Goal: Information Seeking & Learning: Understand process/instructions

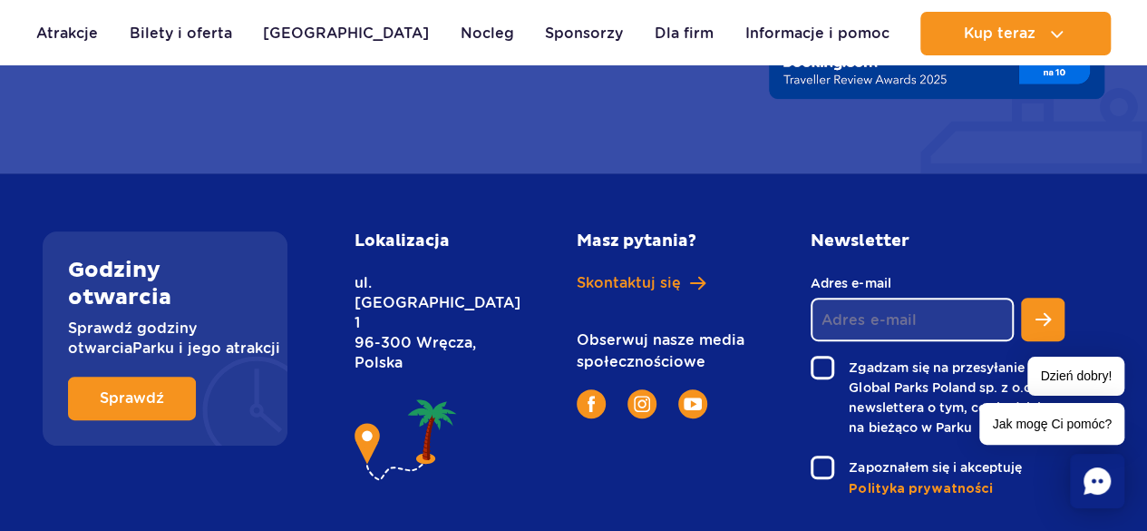
scroll to position [7070, 0]
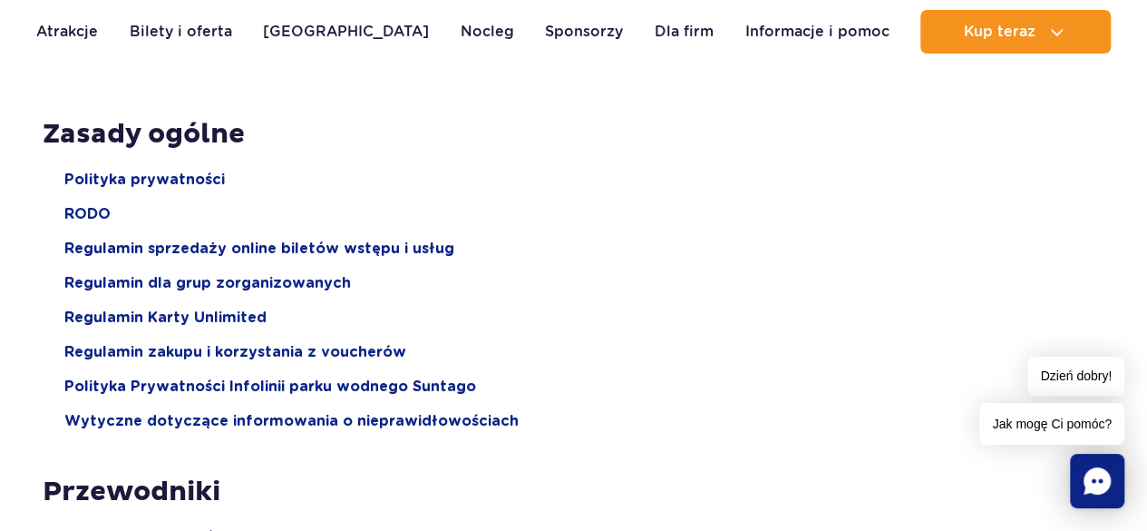
scroll to position [291, 0]
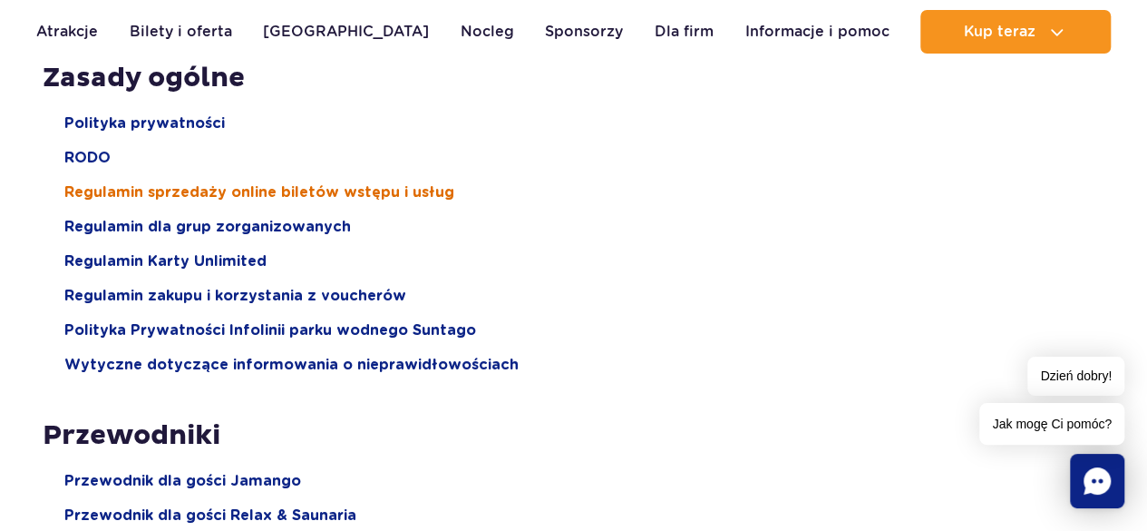
click at [192, 190] on span "Regulamin sprzedaży online biletów wstępu i usług" at bounding box center [259, 192] width 390 height 20
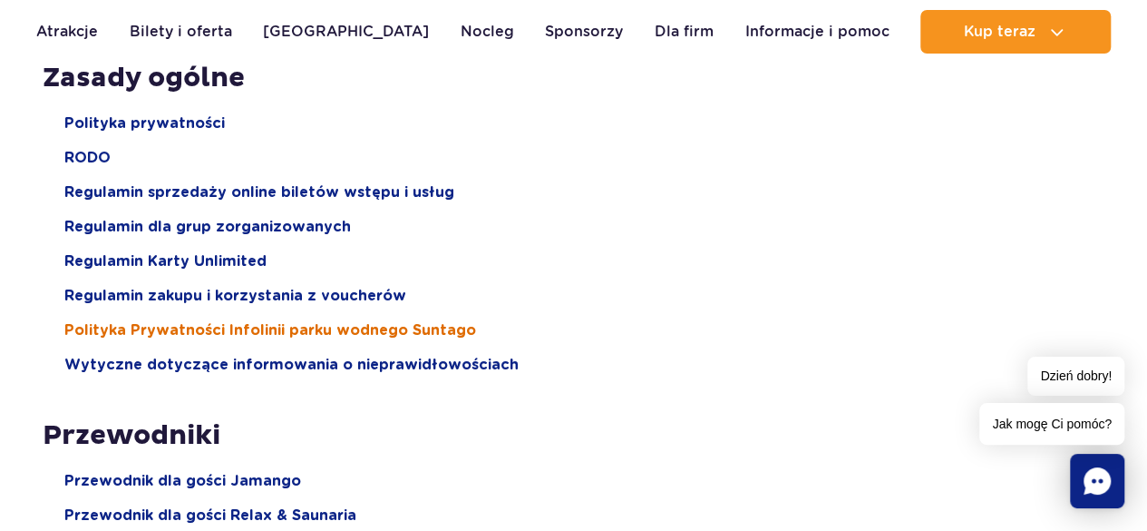
click at [262, 336] on span "Polityka Prywatności Infolinii parku wodnego Suntago" at bounding box center [270, 330] width 412 height 20
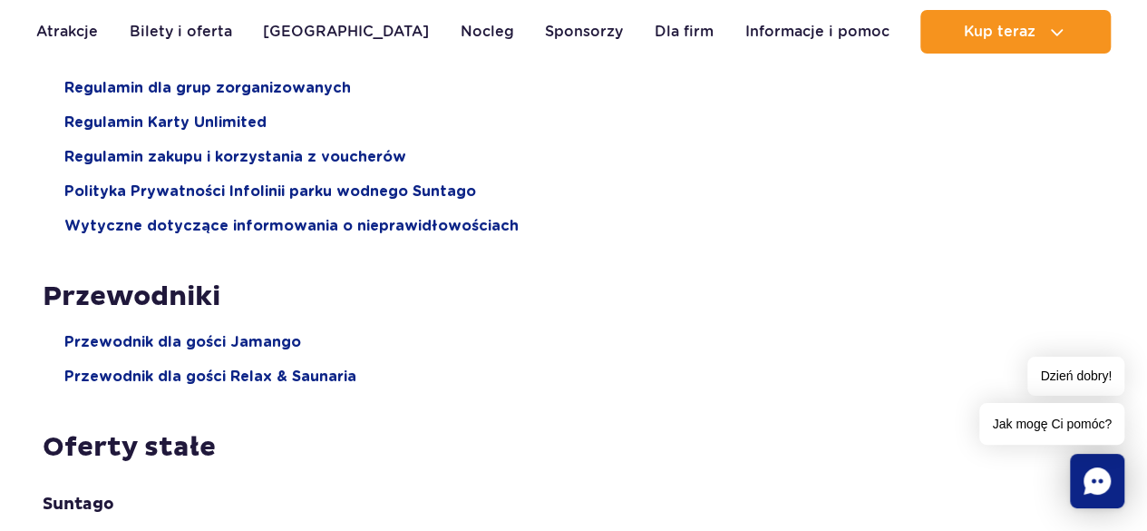
scroll to position [463, 0]
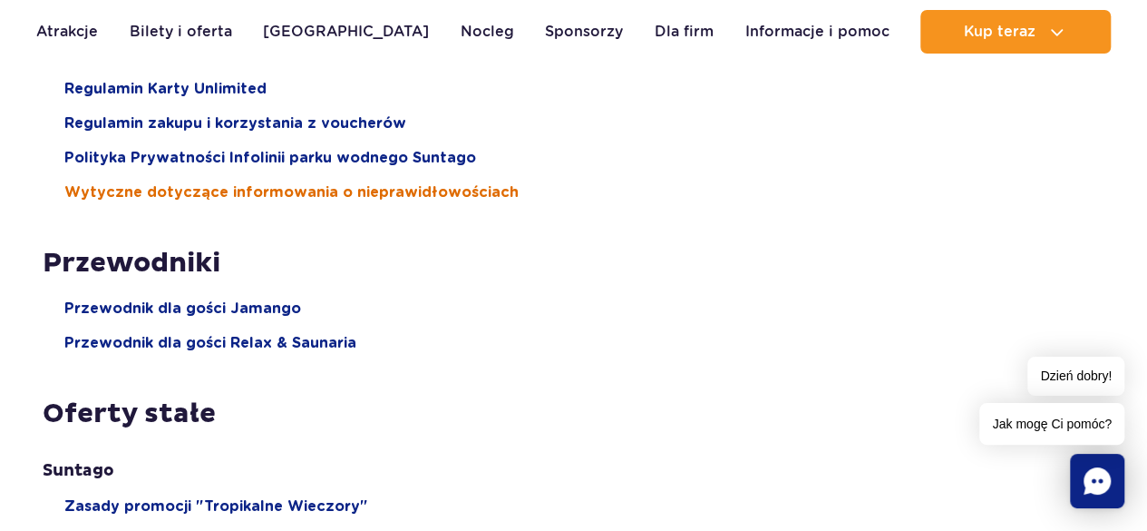
click at [454, 200] on span "Wytyczne dotyczące informowania o nieprawidłowościach" at bounding box center [291, 192] width 454 height 20
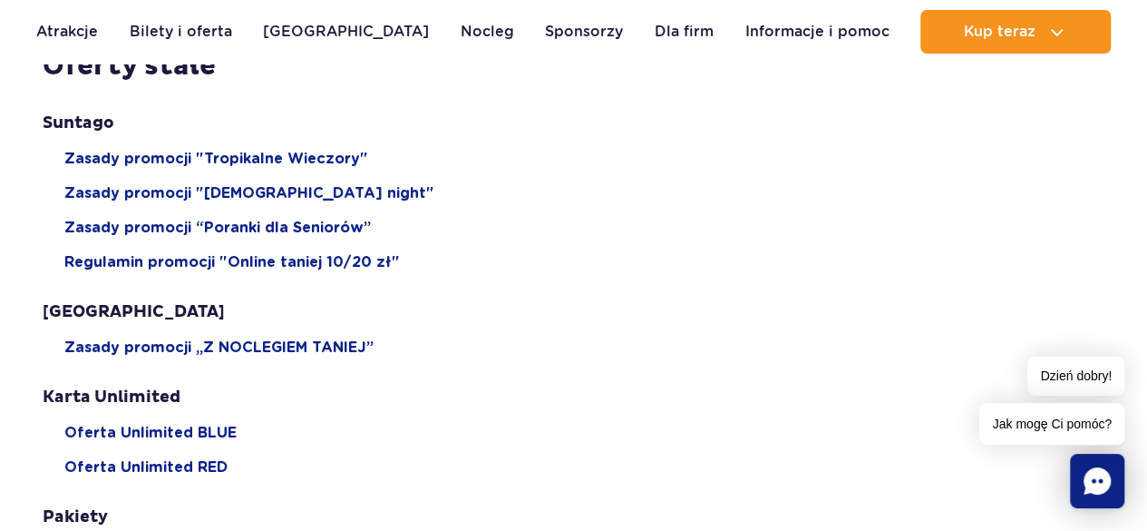
scroll to position [816, 0]
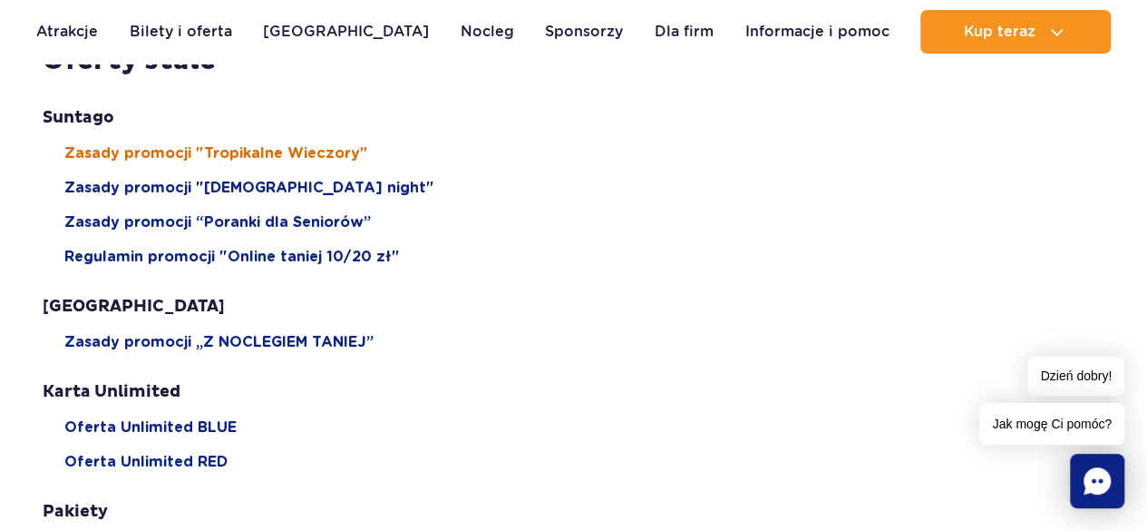
click at [157, 153] on span "Zasady promocji "Tropikalne Wieczory"" at bounding box center [216, 153] width 304 height 20
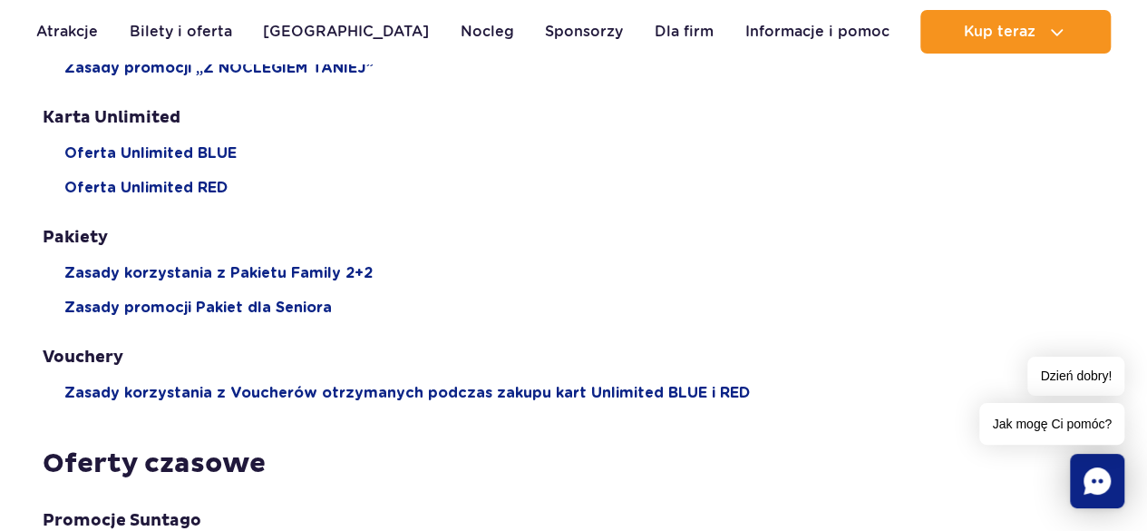
scroll to position [1101, 0]
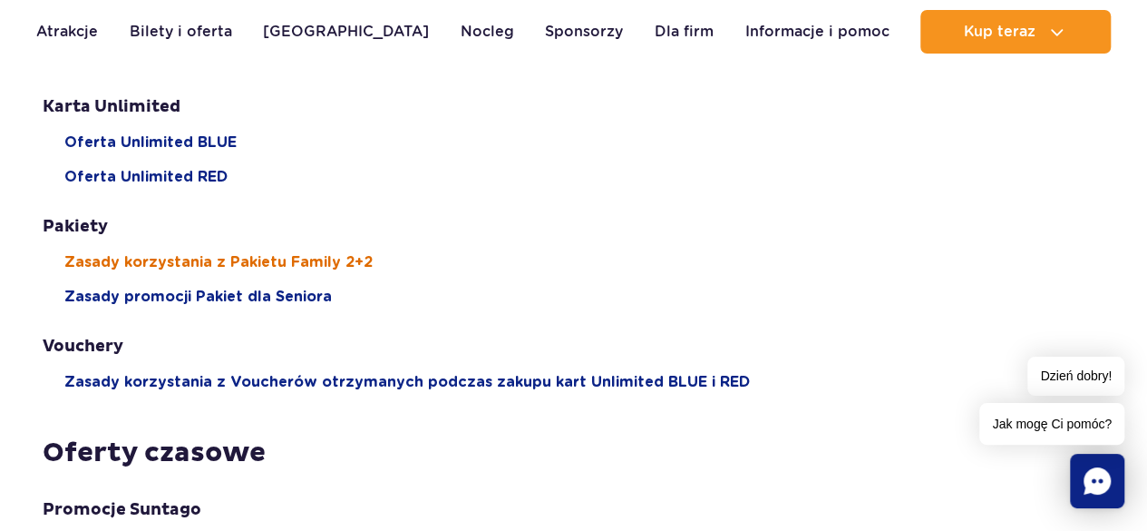
click at [355, 263] on span "Zasady korzystania z Pakietu Family 2+2" at bounding box center [218, 262] width 308 height 20
click at [223, 308] on ul "Suntago Zasady promocji "Tropikalne Wieczory" Zasady promocji "[DEMOGRAPHIC_DAT…" at bounding box center [574, 107] width 1062 height 570
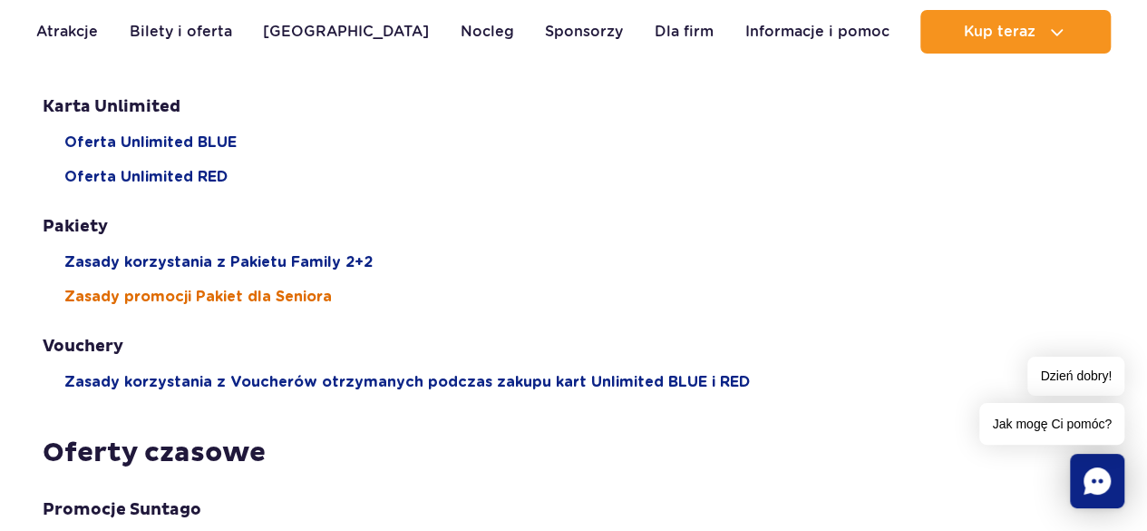
click at [231, 293] on span "Zasady promocji Pakiet dla Seniora" at bounding box center [198, 297] width 268 height 20
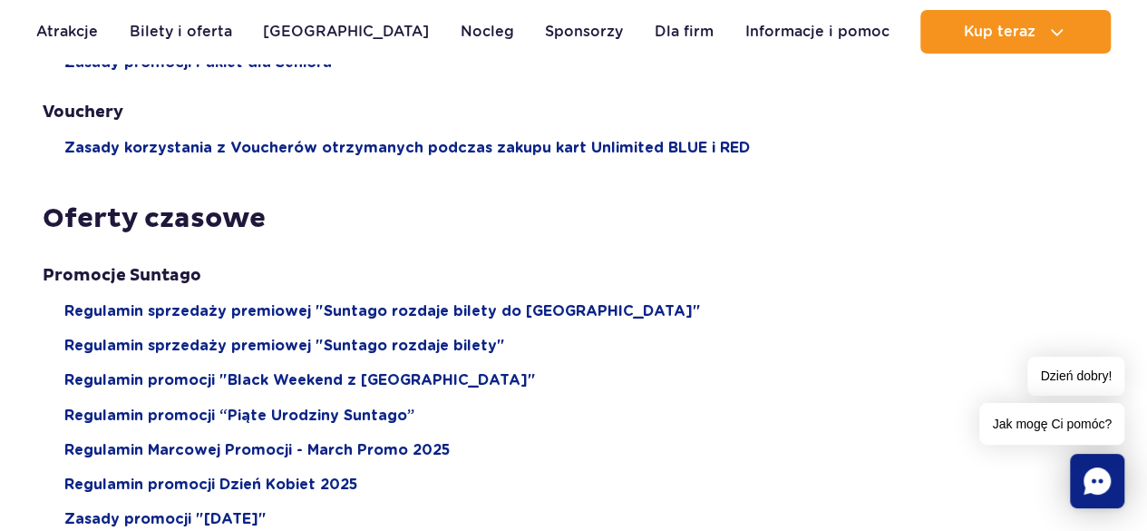
scroll to position [1363, 0]
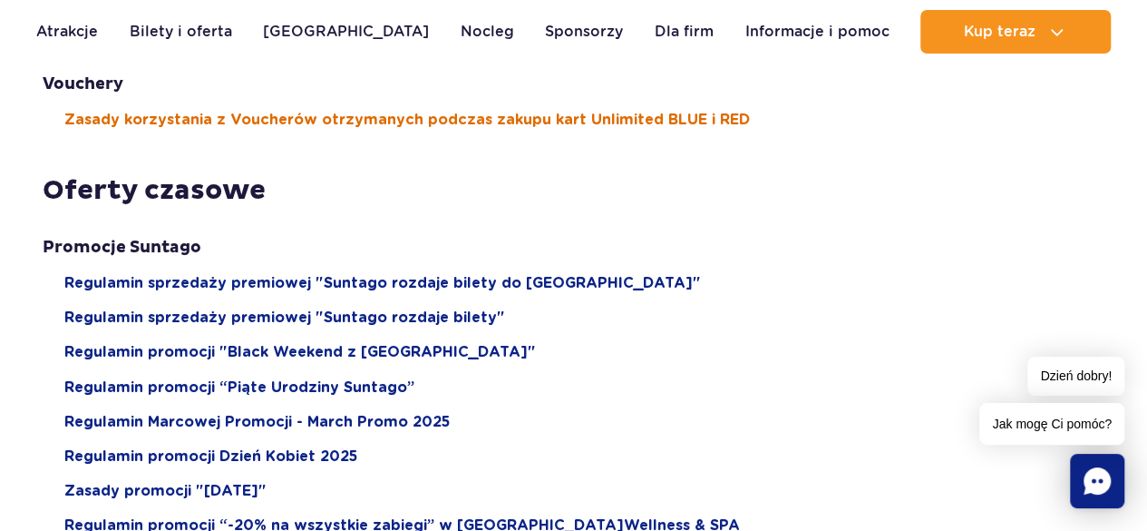
click at [529, 115] on span "Zasady korzystania z Voucherów otrzymanych podczas zakupu kart Unlimited BLUE i…" at bounding box center [407, 120] width 686 height 20
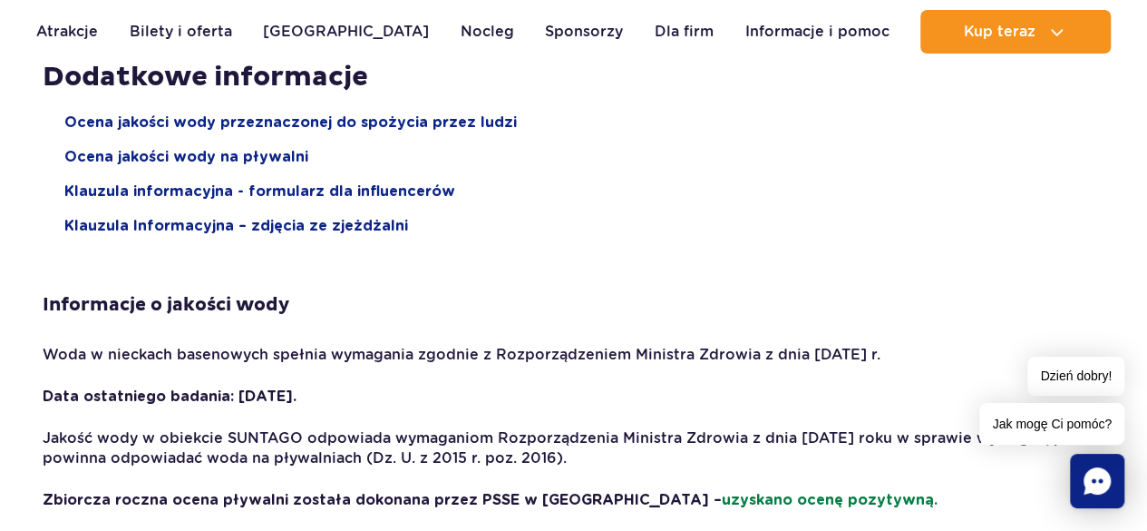
scroll to position [2813, 0]
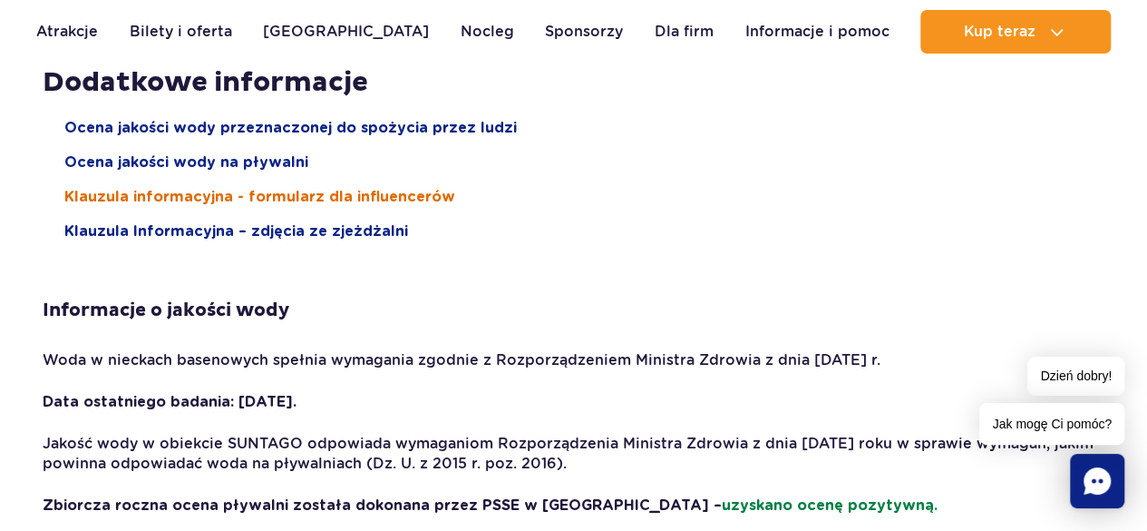
click at [296, 188] on span "Klauzula informacyjna - formularz dla influencerów" at bounding box center [259, 197] width 391 height 20
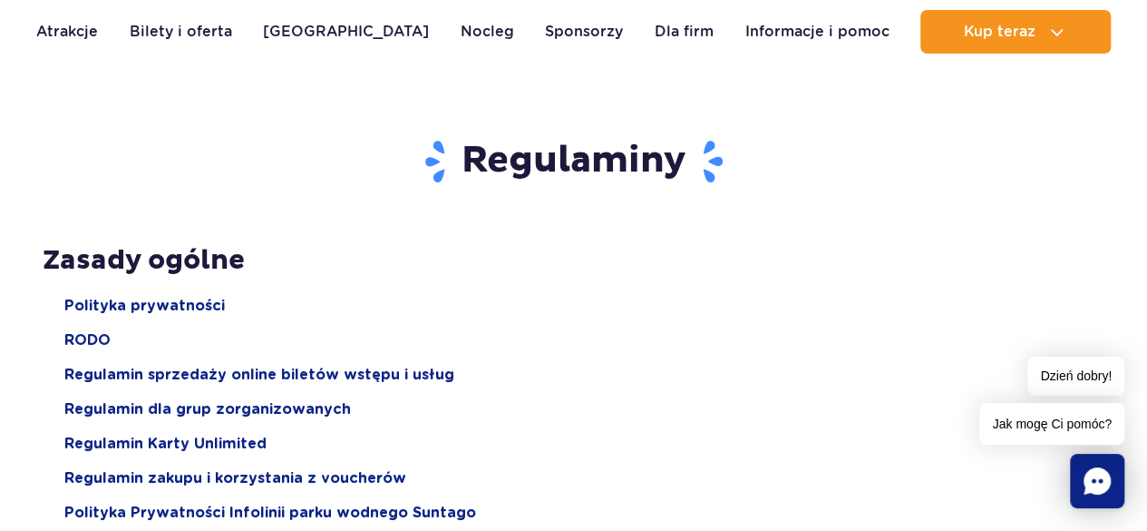
scroll to position [0, 0]
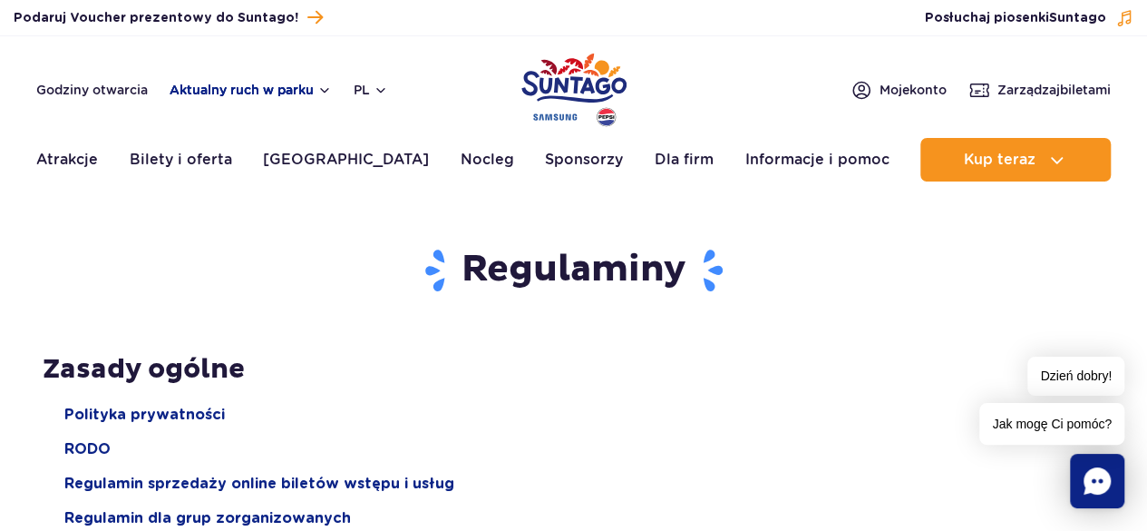
click at [303, 91] on button "Aktualny ruch w parku" at bounding box center [251, 90] width 162 height 15
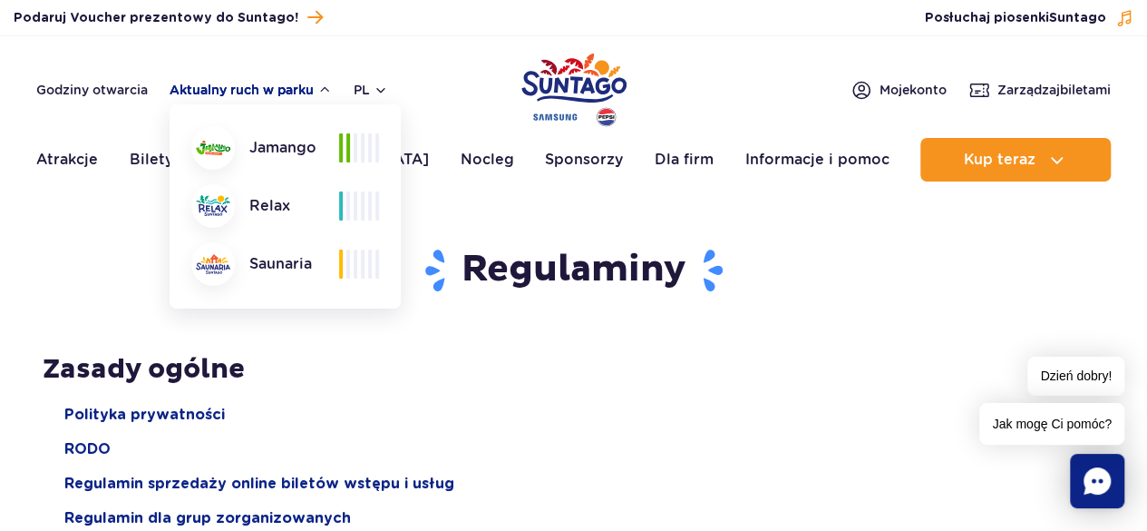
click at [303, 91] on button "Aktualny ruch w parku" at bounding box center [251, 90] width 162 height 15
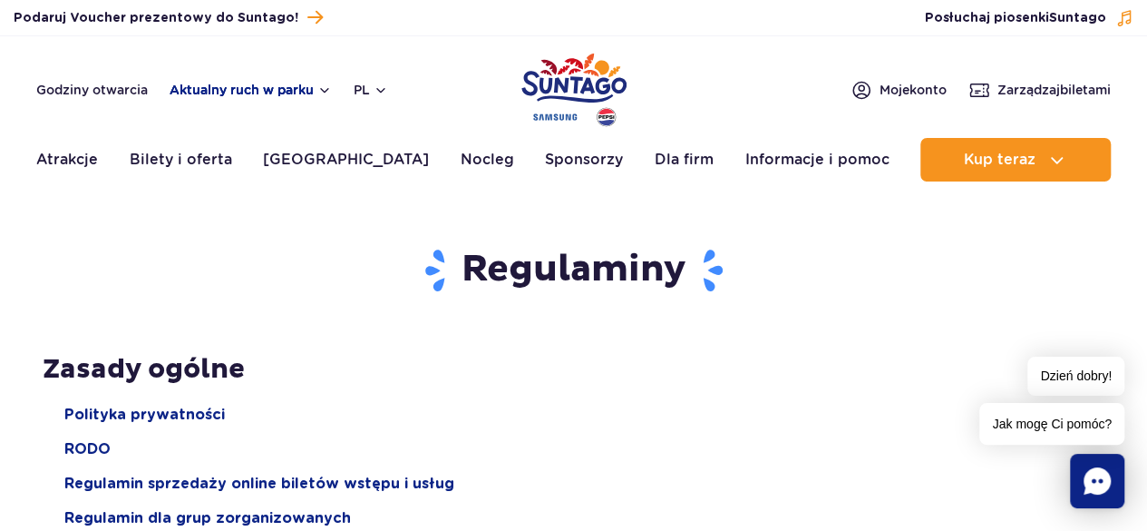
click at [213, 86] on button "Aktualny ruch w parku" at bounding box center [251, 90] width 162 height 15
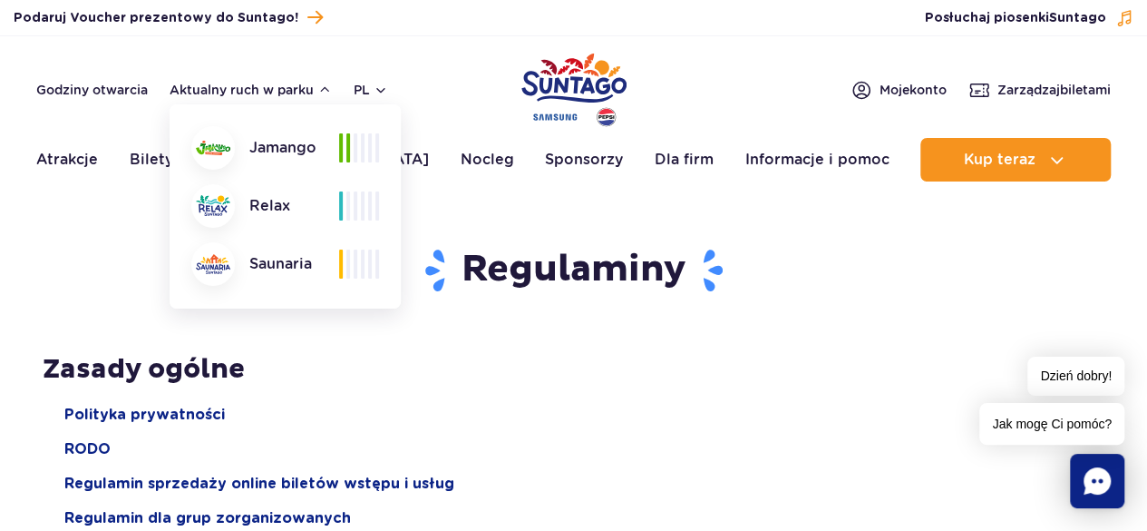
drag, startPoint x: 325, startPoint y: 94, endPoint x: 258, endPoint y: 110, distance: 68.0
click at [323, 94] on button "Aktualny ruch w parku" at bounding box center [251, 90] width 162 height 15
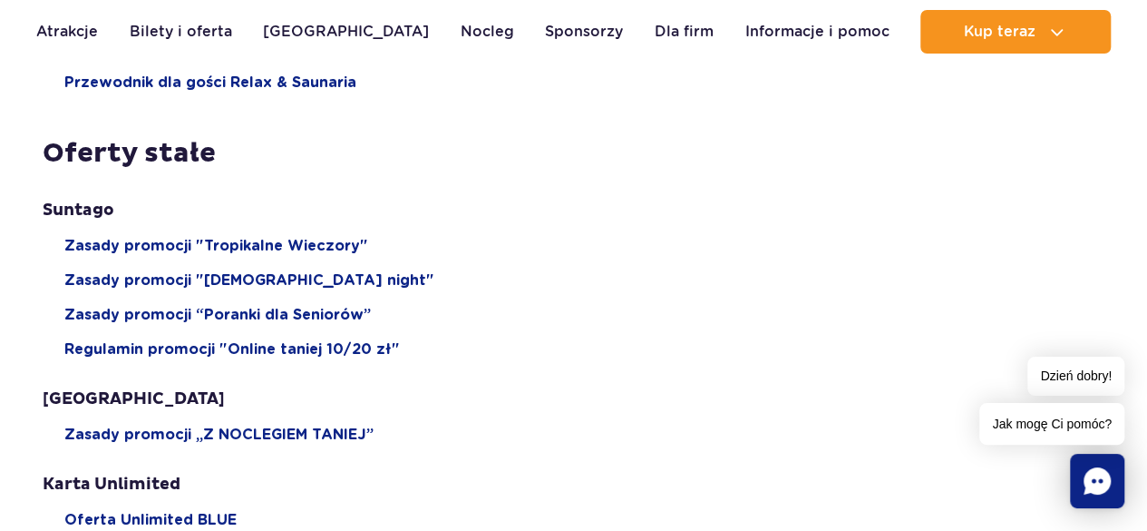
scroll to position [725, 0]
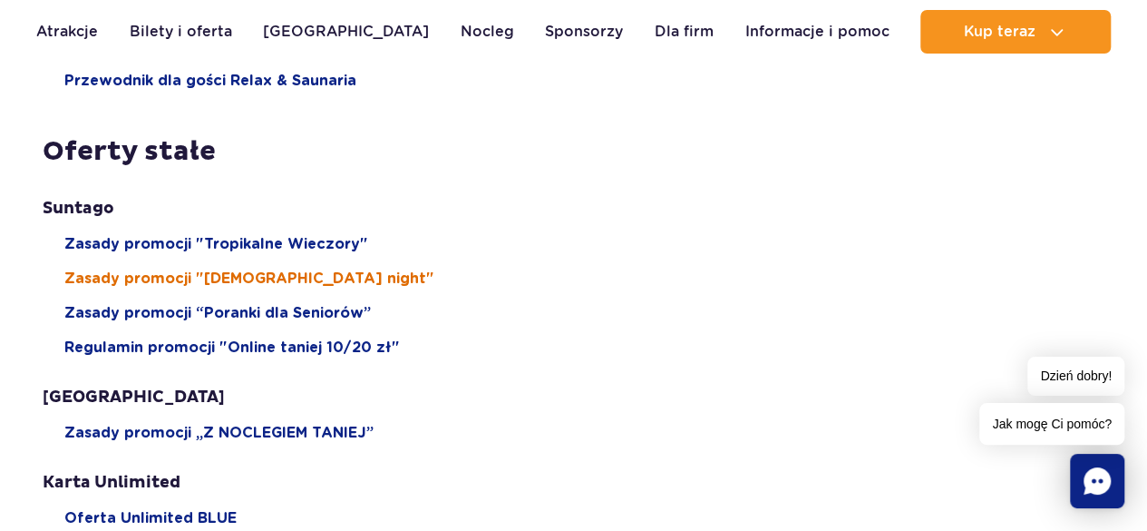
click at [220, 272] on span "Zasady promocji "[DEMOGRAPHIC_DATA] night"" at bounding box center [249, 278] width 370 height 20
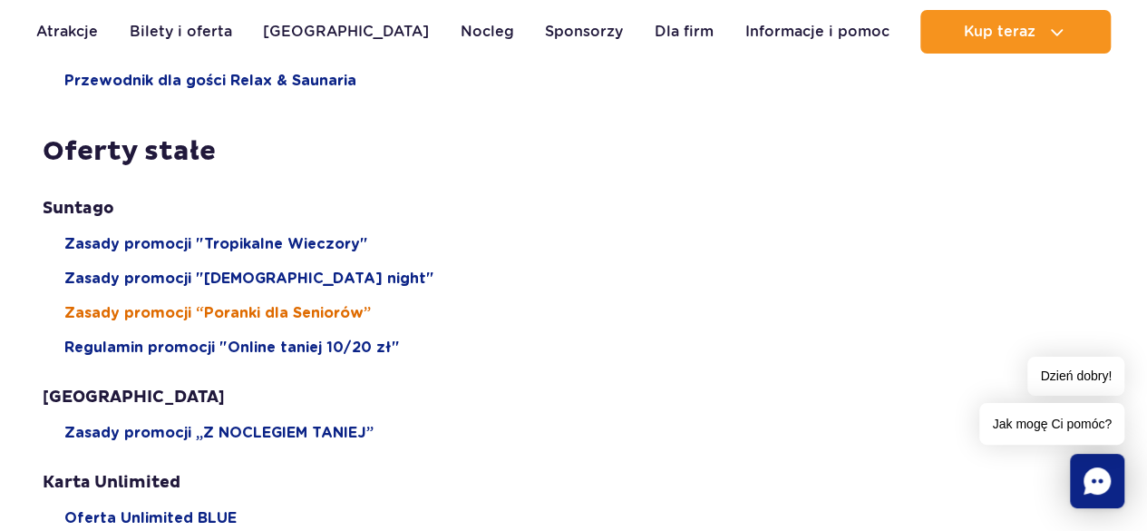
click at [206, 315] on span "Zasady promocji “Poranki dla Seniorów”" at bounding box center [217, 313] width 307 height 20
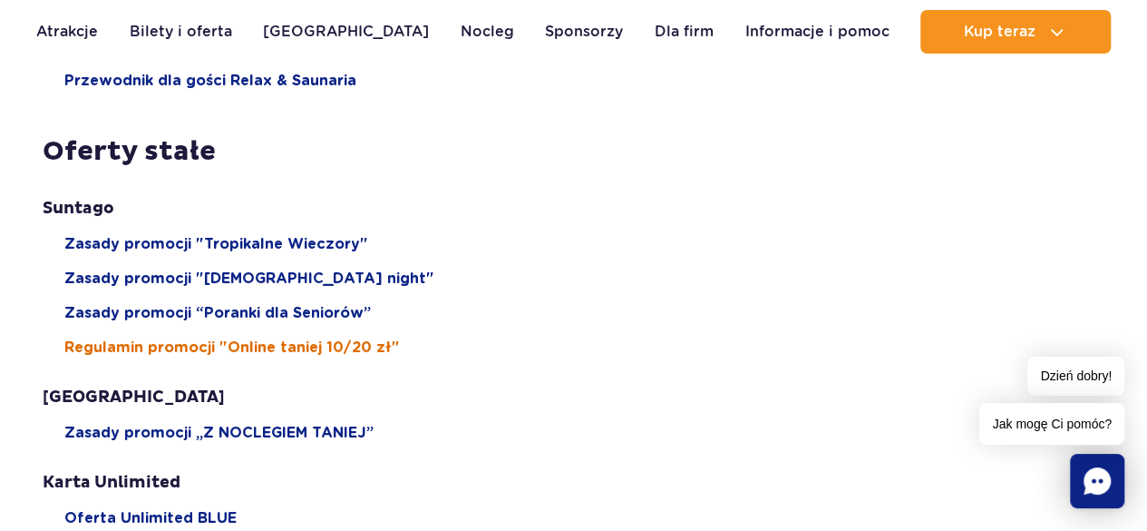
click at [290, 350] on span "Regulamin promocji "Online taniej 10/20 zł"" at bounding box center [232, 347] width 336 height 20
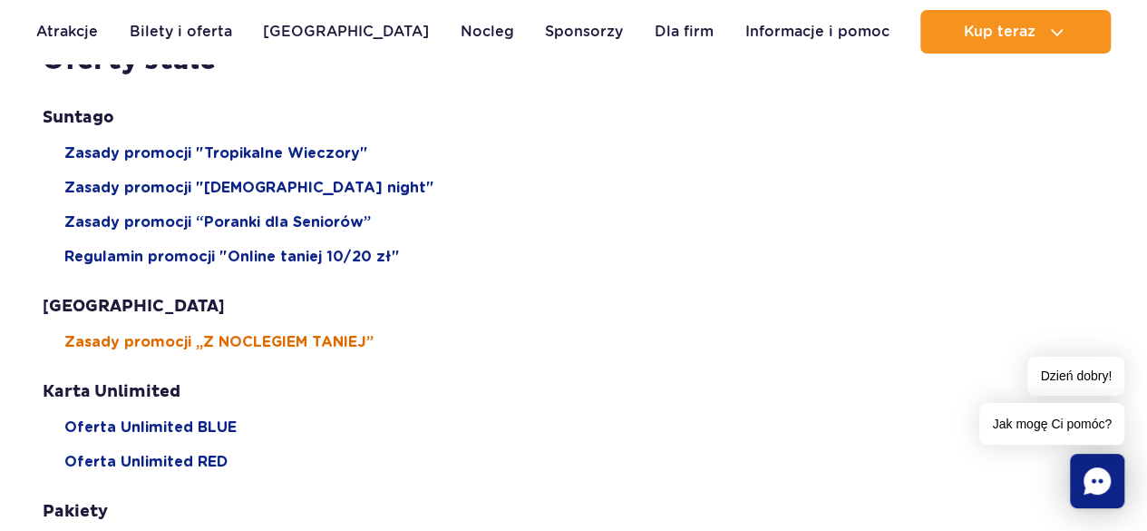
click at [88, 336] on span "Zasady promocji „Z NOCLEGIEM TANIEJ”" at bounding box center [218, 342] width 309 height 20
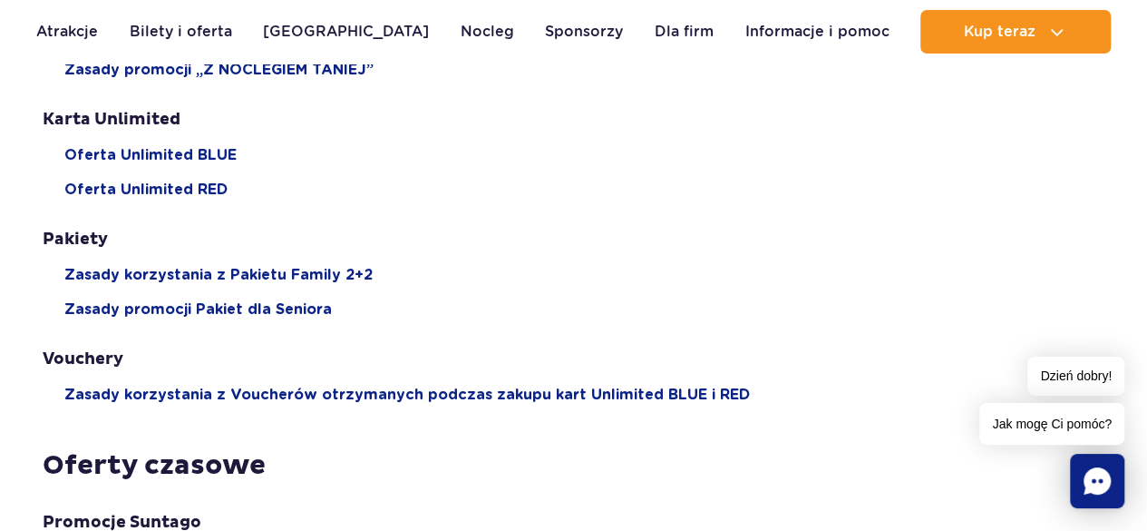
scroll to position [1179, 0]
